Goal: Task Accomplishment & Management: Use online tool/utility

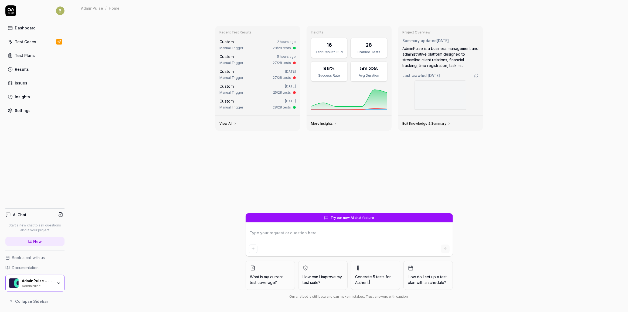
type textarea "*"
click at [423, 126] on div "Edit Knowledge & Summary" at bounding box center [440, 123] width 85 height 15
click at [423, 124] on link "Edit Knowledge & Summary" at bounding box center [426, 123] width 48 height 4
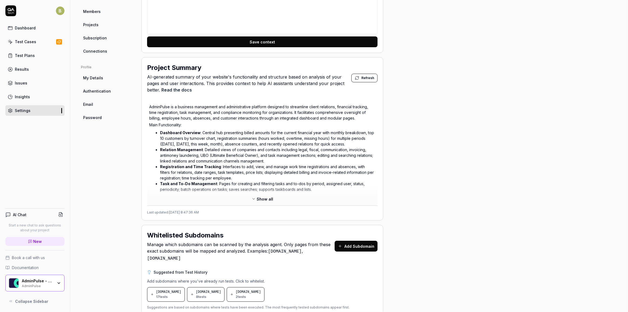
scroll to position [196, 0]
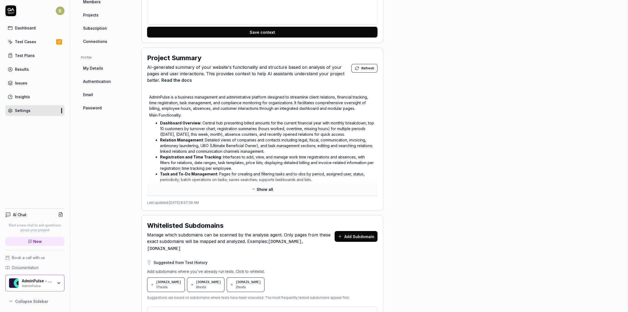
click at [266, 187] on span "Show all" at bounding box center [265, 190] width 16 height 6
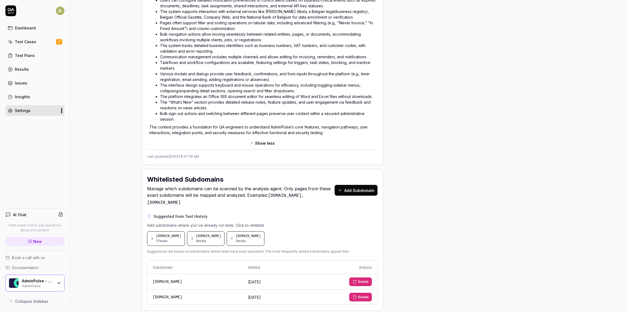
scroll to position [522, 0]
click at [26, 68] on div "Results" at bounding box center [22, 69] width 14 height 6
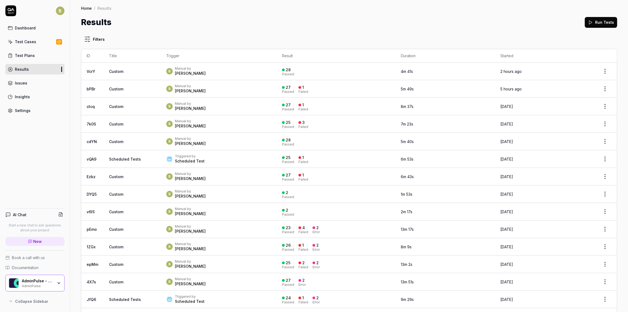
click at [588, 24] on icon at bounding box center [590, 22] width 5 height 5
click at [313, 52] on th "Result" at bounding box center [336, 55] width 119 height 13
